Goal: Task Accomplishment & Management: Complete application form

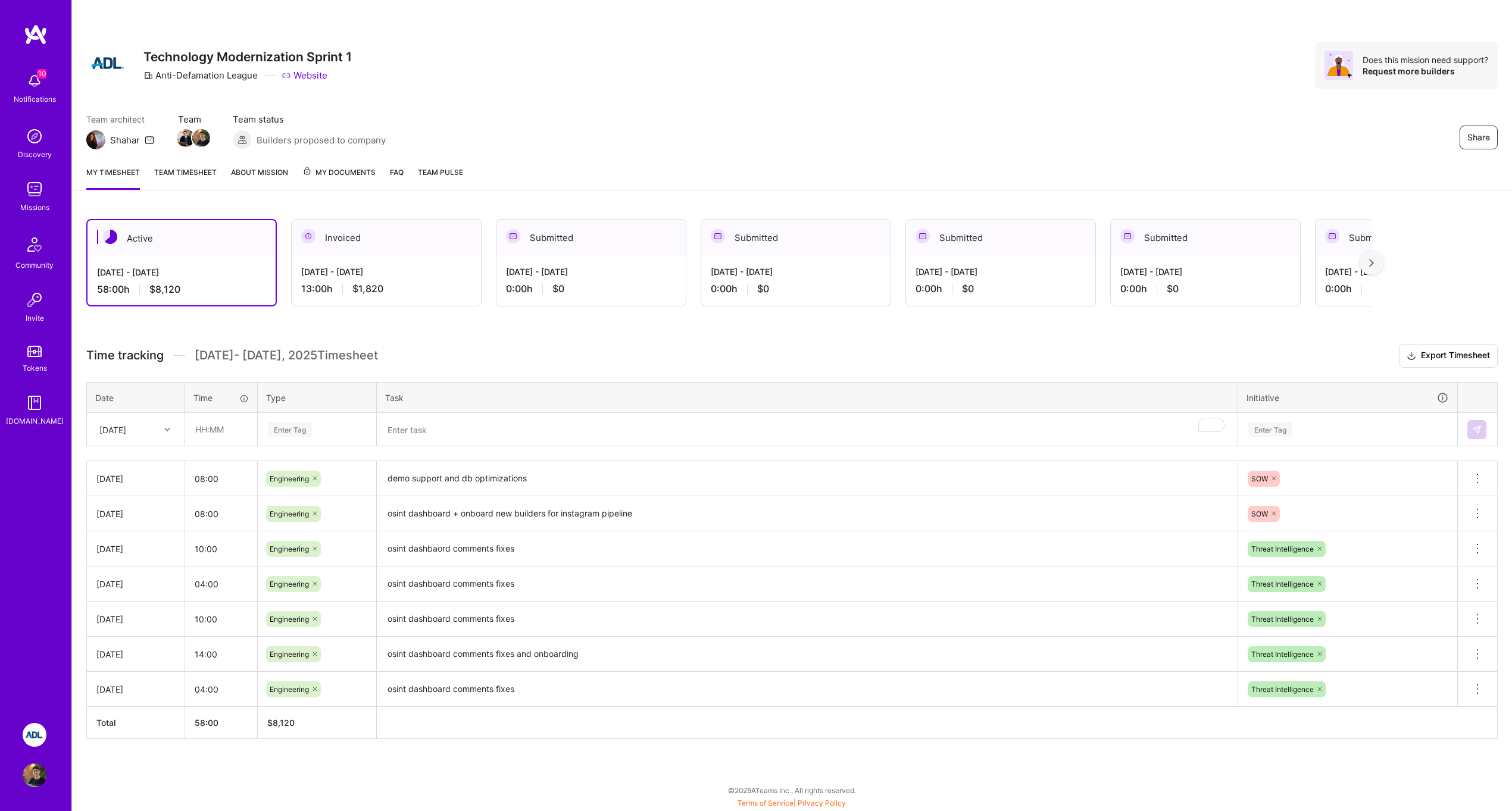
click at [163, 426] on div at bounding box center [169, 429] width 18 height 15
click at [225, 344] on h3 "Time tracking [DATE] - [DATE] Timesheet Export Timesheet" at bounding box center [792, 356] width 1412 height 24
click at [237, 426] on input "text" at bounding box center [221, 429] width 71 height 32
click at [288, 429] on div "Enter Tag" at bounding box center [290, 429] width 44 height 18
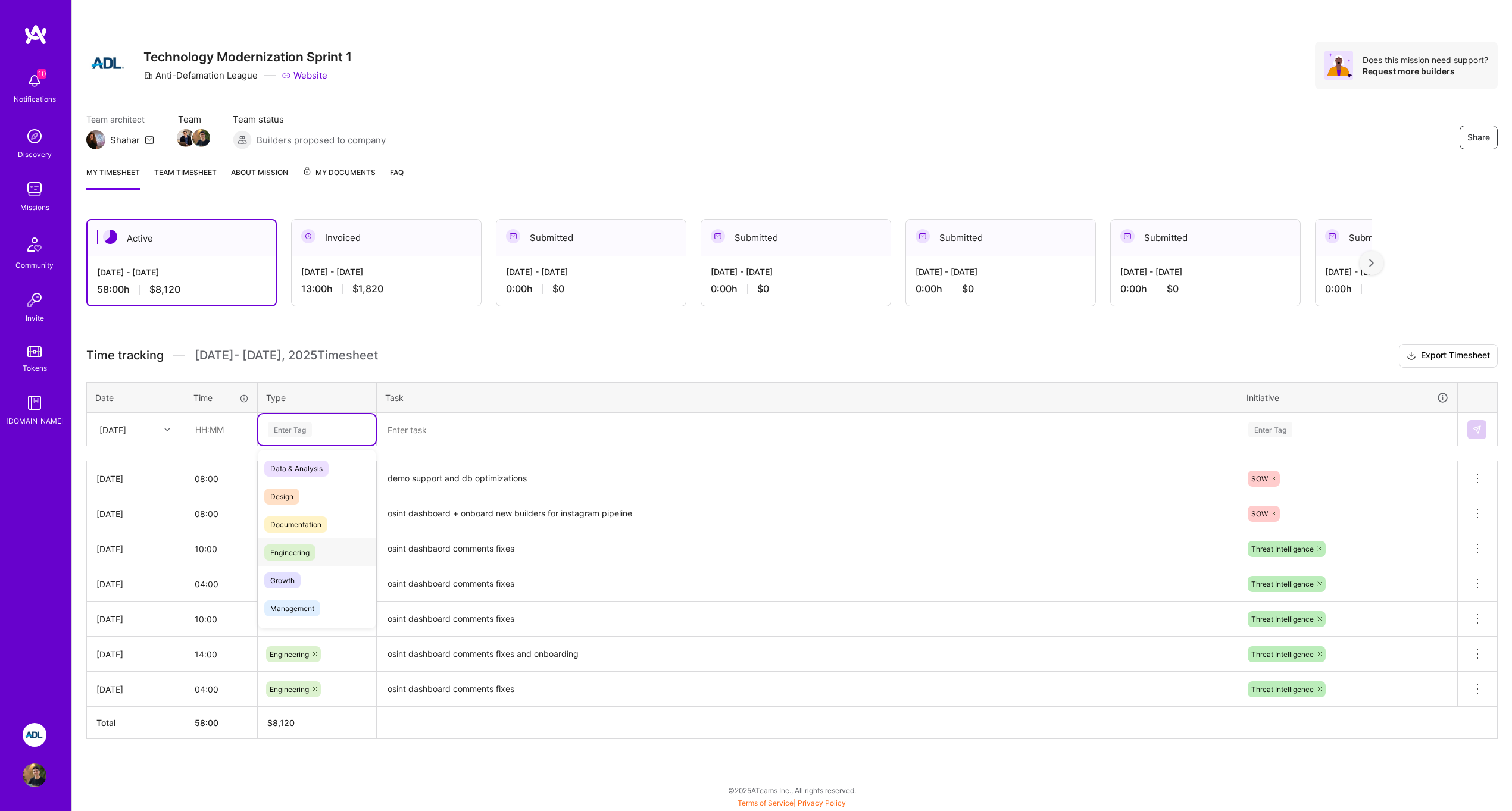
click at [287, 550] on span "Engineering" at bounding box center [290, 552] width 51 height 16
click at [226, 431] on input "text" at bounding box center [221, 429] width 71 height 32
click at [450, 448] on div "Time tracking [DATE] - [DATE] Timesheet Export Timesheet Date Time Type Task In…" at bounding box center [792, 541] width 1412 height 396
click at [450, 436] on textarea at bounding box center [807, 429] width 858 height 31
click at [225, 435] on input "text" at bounding box center [221, 429] width 71 height 32
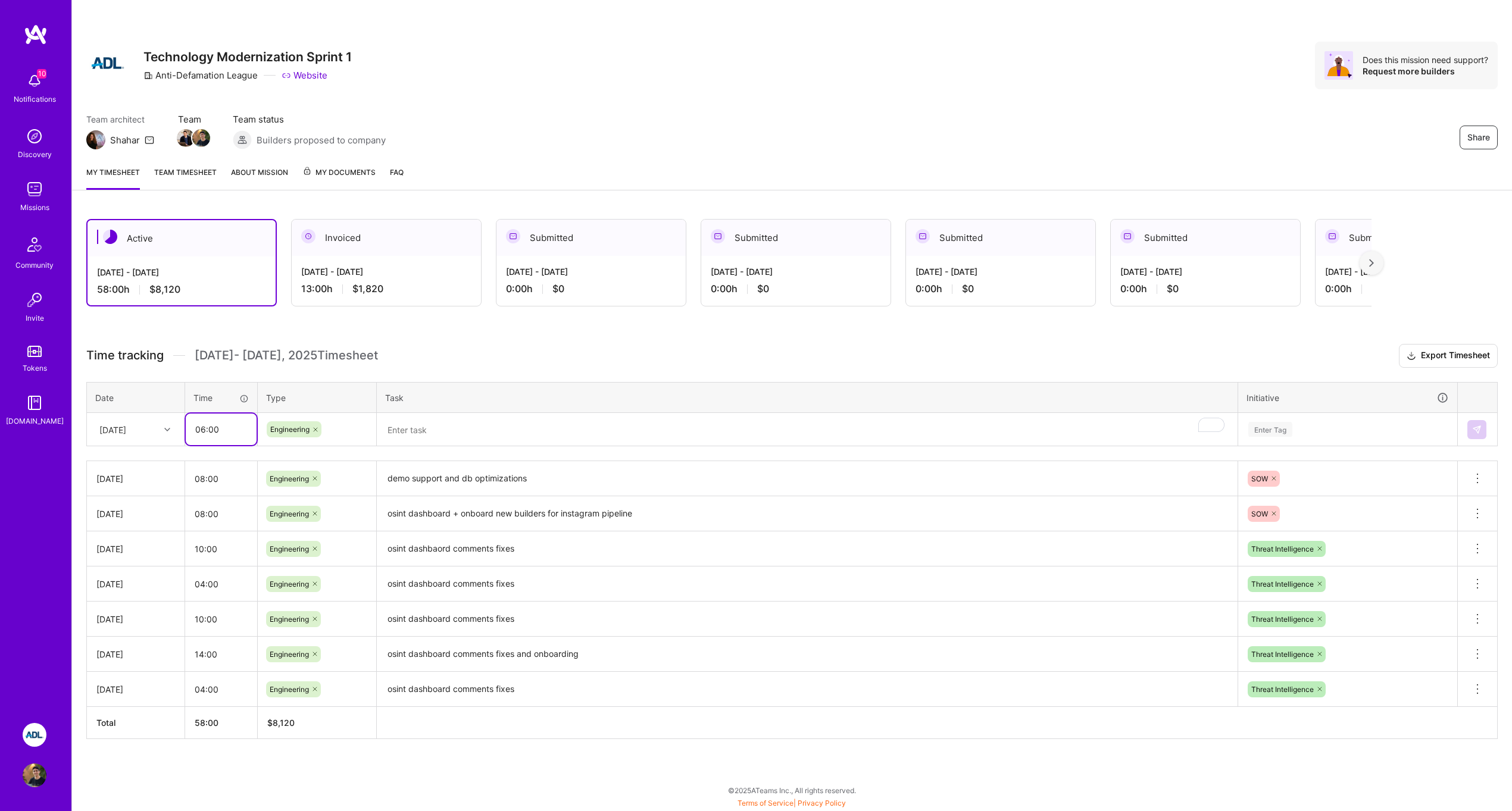
type input "06:00"
click at [421, 424] on textarea "To enrich screen reader interactions, please activate Accessibility in Grammarl…" at bounding box center [807, 429] width 858 height 32
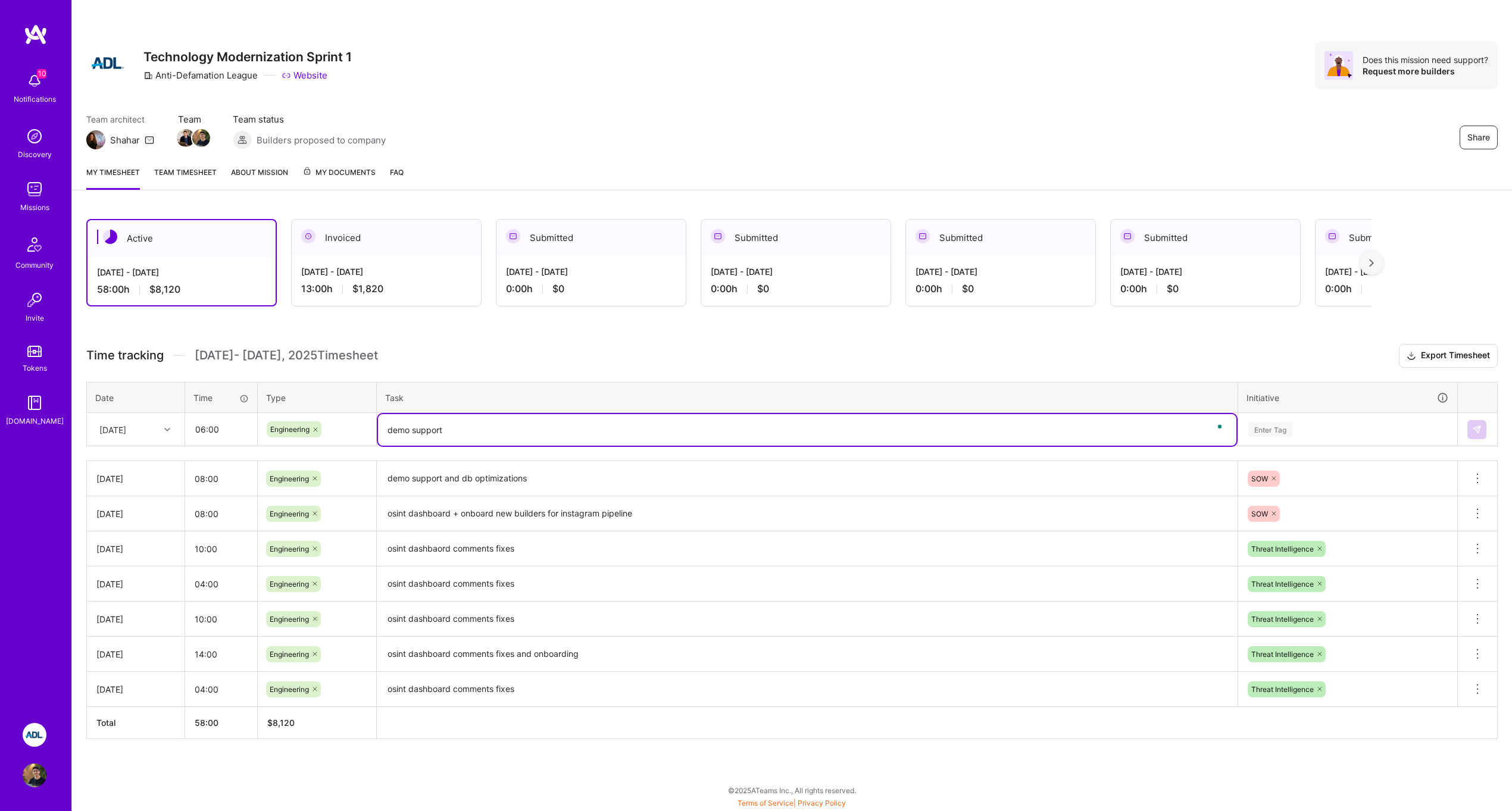
type textarea "demo support"
click at [575, 431] on textarea "onboarding new employees" at bounding box center [807, 429] width 858 height 32
click at [1304, 442] on div "Enter Tag" at bounding box center [1348, 429] width 218 height 31
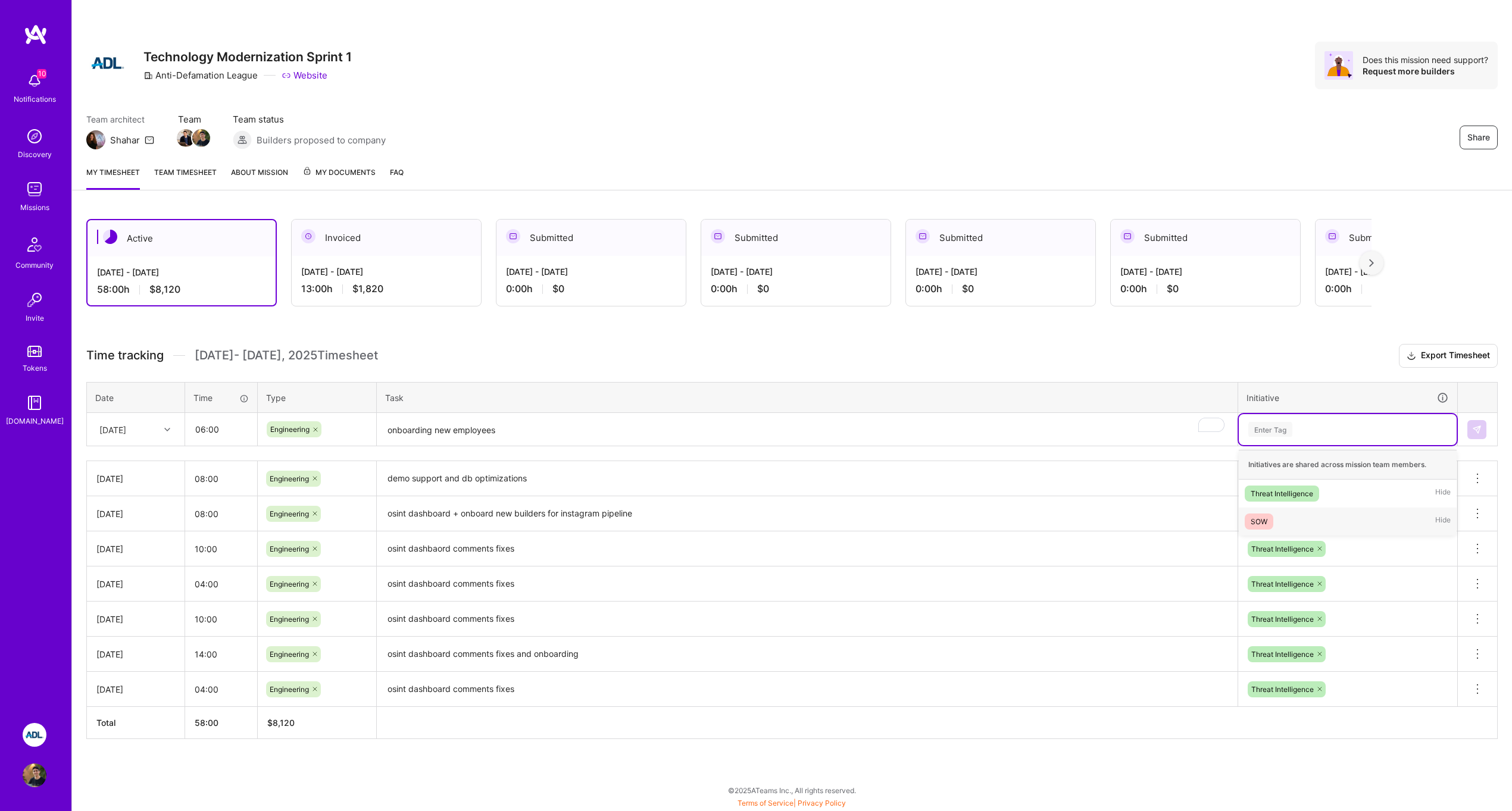
click at [1292, 513] on div "SOW Hide" at bounding box center [1348, 522] width 218 height 28
click at [581, 421] on textarea "onboarding new employees" at bounding box center [807, 429] width 858 height 32
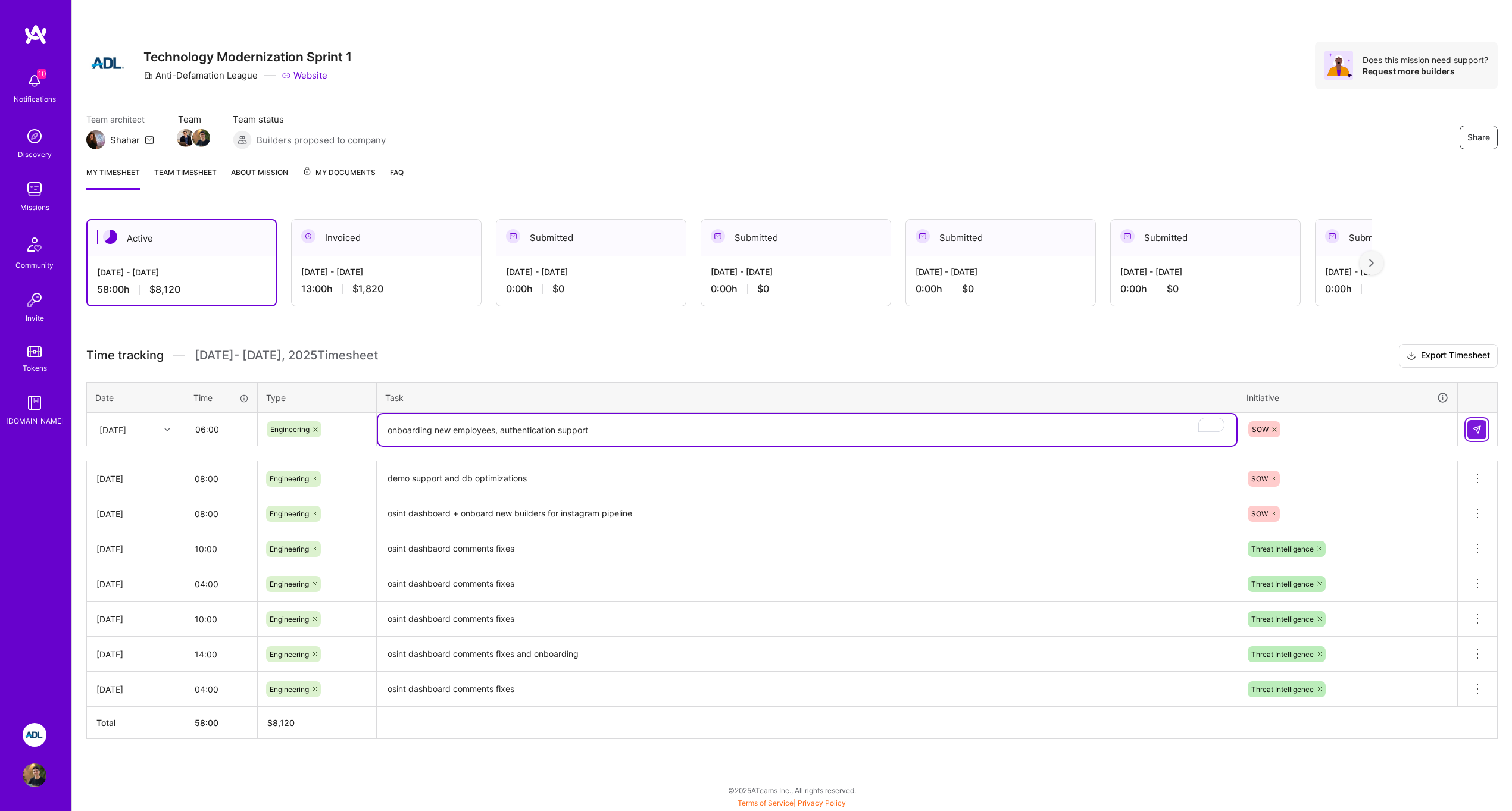
type textarea "onboarding new employees, authentication support"
click at [1481, 436] on button at bounding box center [1477, 429] width 19 height 19
